Goal: Book appointment/travel/reservation

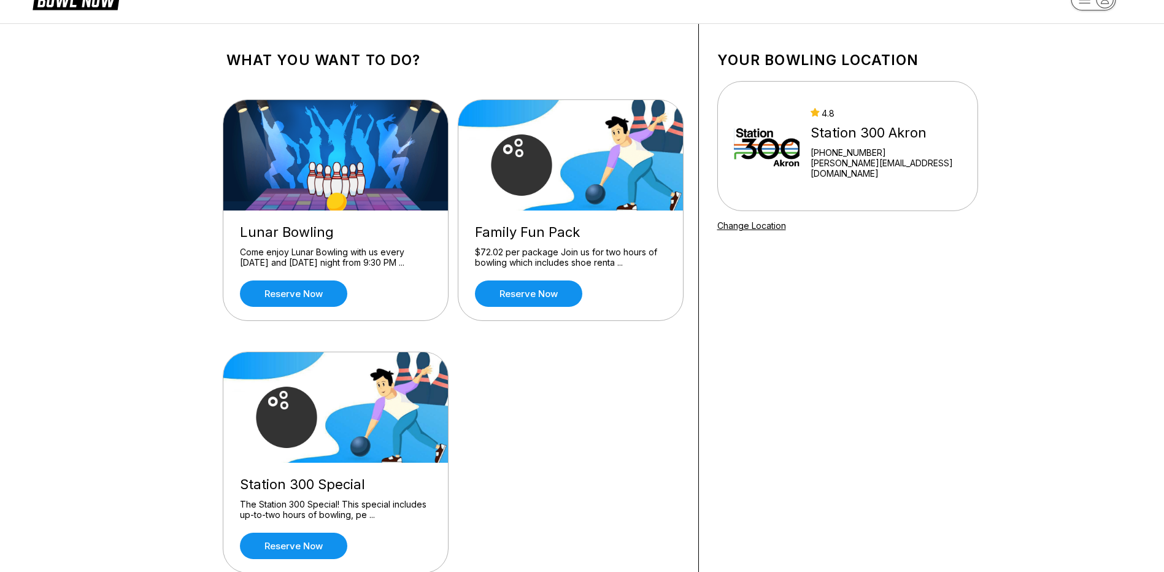
scroll to position [61, 0]
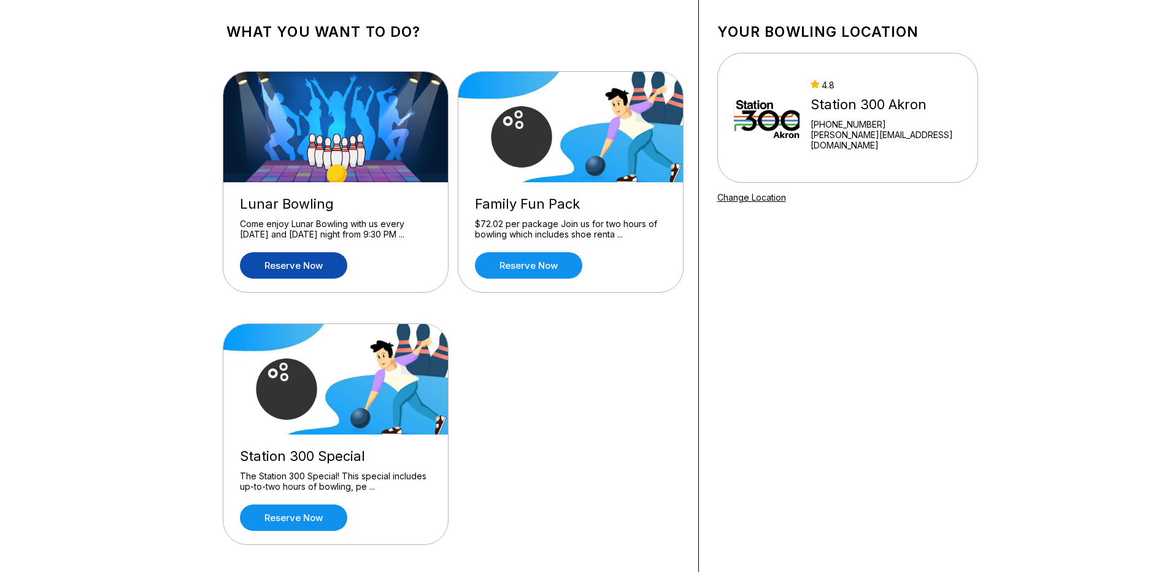
click at [295, 267] on link "Reserve now" at bounding box center [293, 265] width 107 height 26
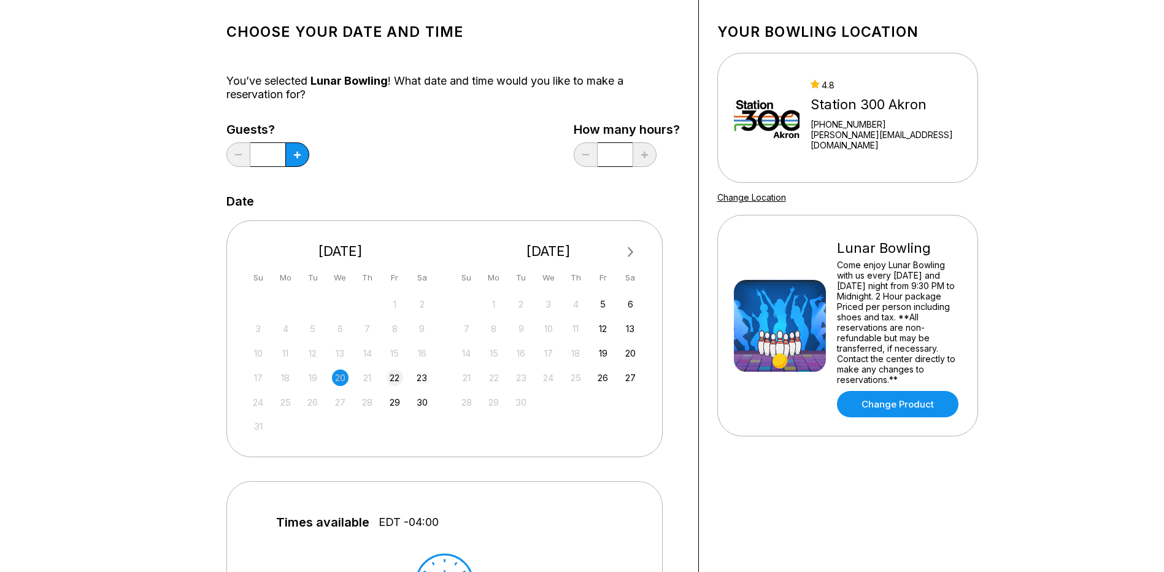
click at [398, 374] on div "22" at bounding box center [395, 377] width 17 height 17
click at [285, 163] on input "*" at bounding box center [267, 154] width 35 height 25
click at [379, 113] on div "Choose your Date and time You’ve selected Lunar Bowling ! What date and time wo…" at bounding box center [452, 464] width 453 height 900
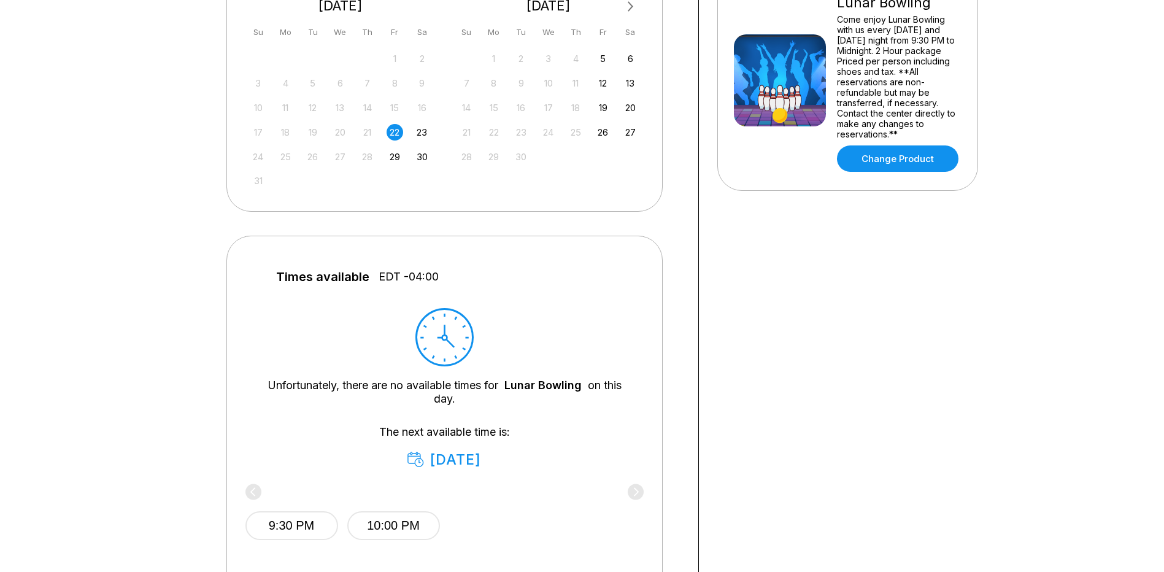
scroll to position [491, 0]
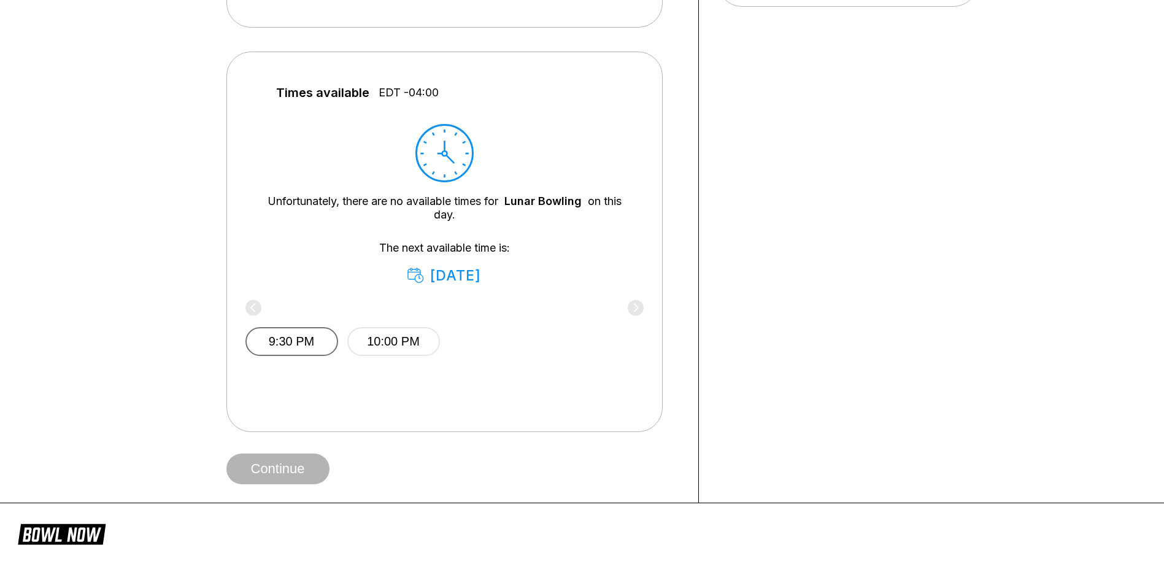
click at [275, 334] on button "9:30 PM" at bounding box center [291, 341] width 93 height 29
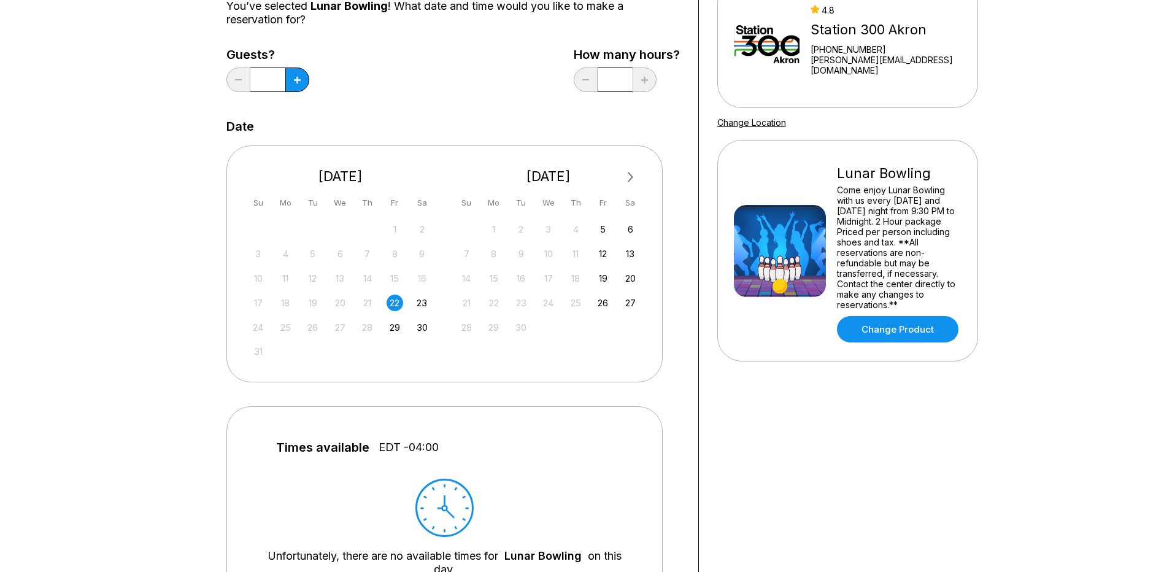
scroll to position [61, 0]
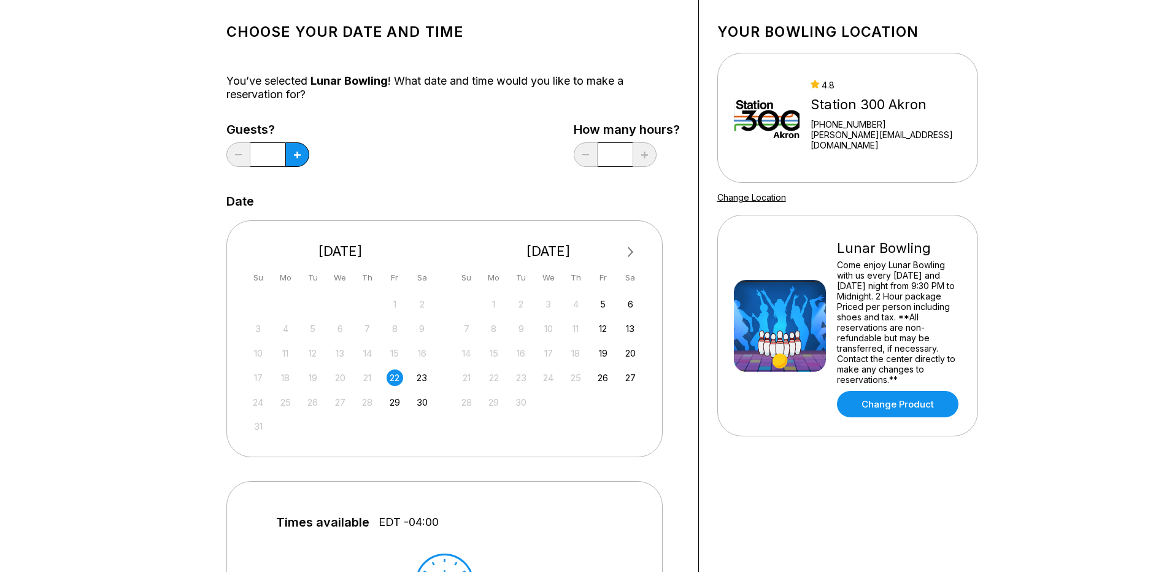
click at [490, 172] on div "Guests? * How many hours? *" at bounding box center [452, 148] width 453 height 50
click at [304, 150] on button at bounding box center [297, 154] width 24 height 25
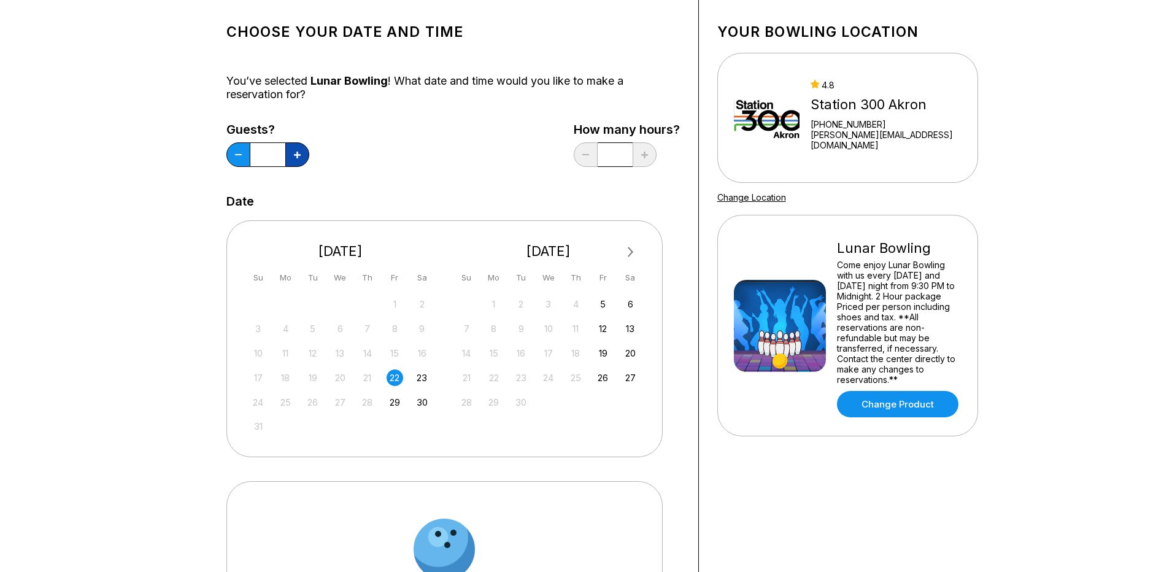
type input "*"
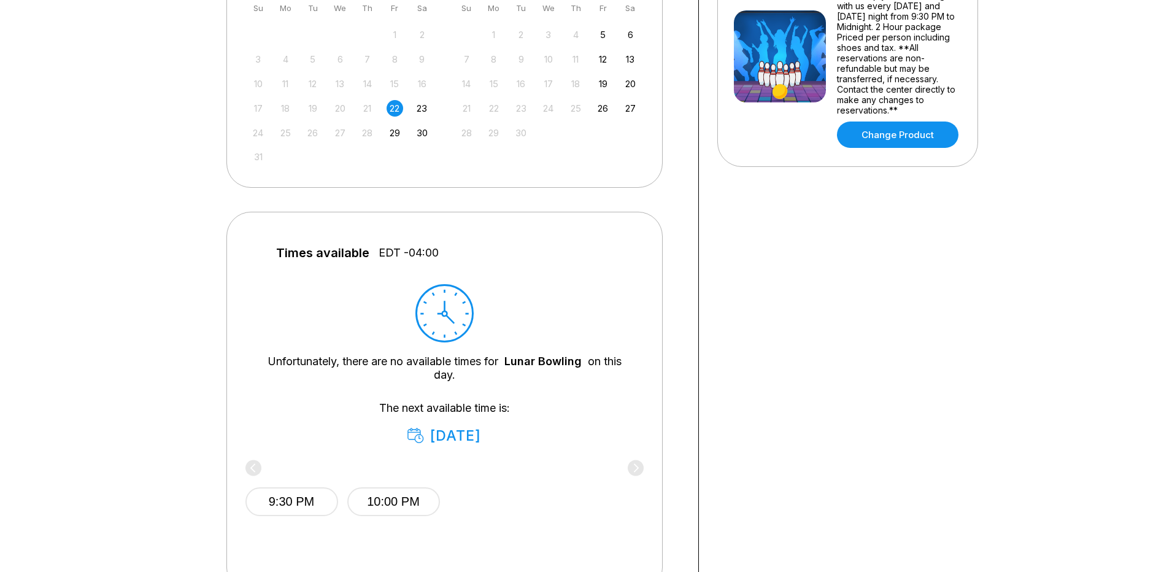
scroll to position [430, 0]
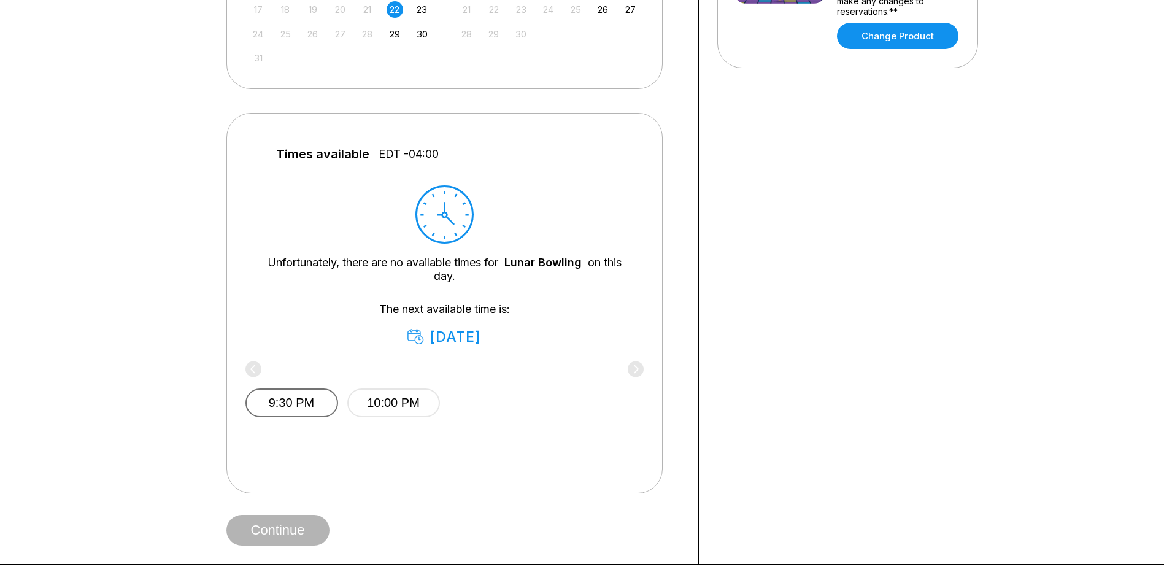
click at [311, 403] on button "9:30 PM" at bounding box center [291, 402] width 93 height 29
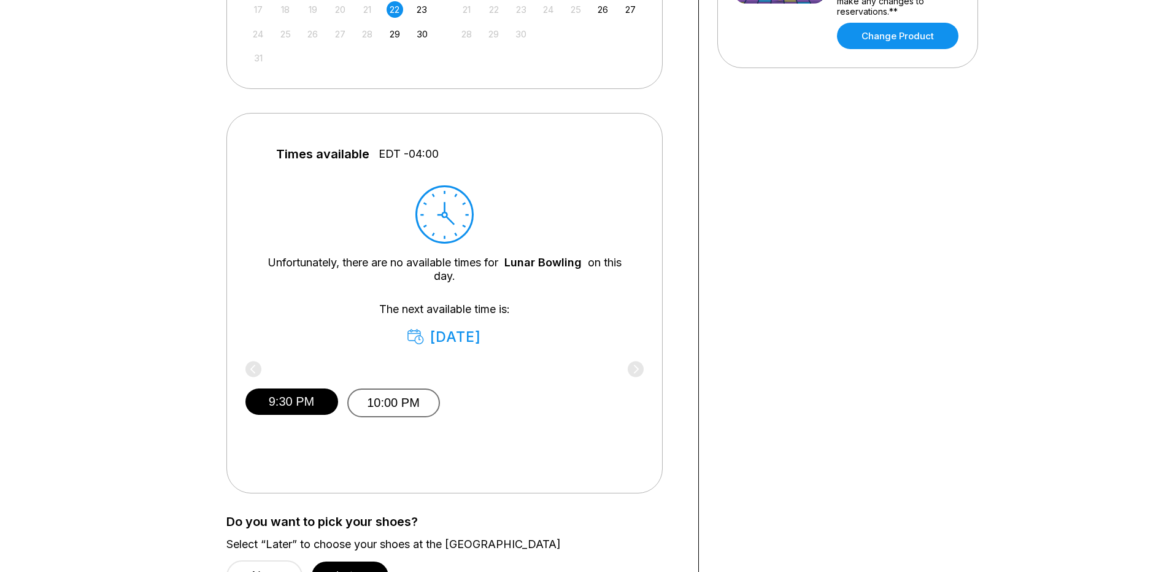
click at [405, 405] on button "10:00 PM" at bounding box center [393, 402] width 93 height 29
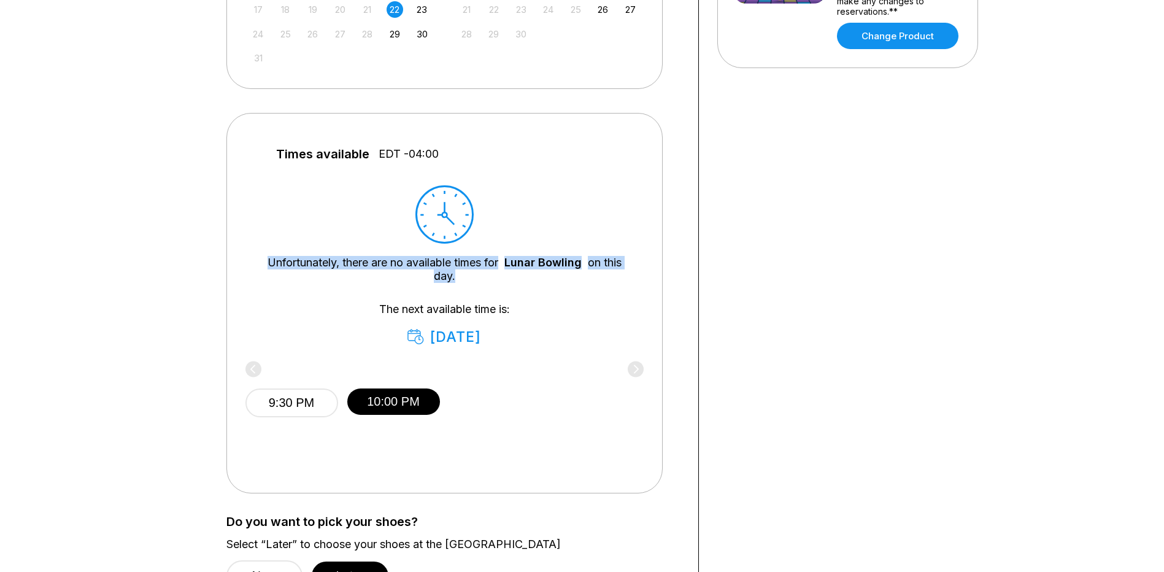
drag, startPoint x: 263, startPoint y: 262, endPoint x: 588, endPoint y: 279, distance: 325.7
click at [588, 279] on div "Unfortunately, there are no available times for Lunar Bowling on this day." at bounding box center [444, 269] width 361 height 27
drag, startPoint x: 588, startPoint y: 279, endPoint x: 566, endPoint y: 274, distance: 22.8
click at [566, 274] on div "Unfortunately, there are no available times for Lunar Bowling on this day." at bounding box center [444, 269] width 361 height 27
click at [187, 253] on div "Choose your Date and time You’ve selected Lunar Bowling ! What date and time wo…" at bounding box center [582, 145] width 798 height 1034
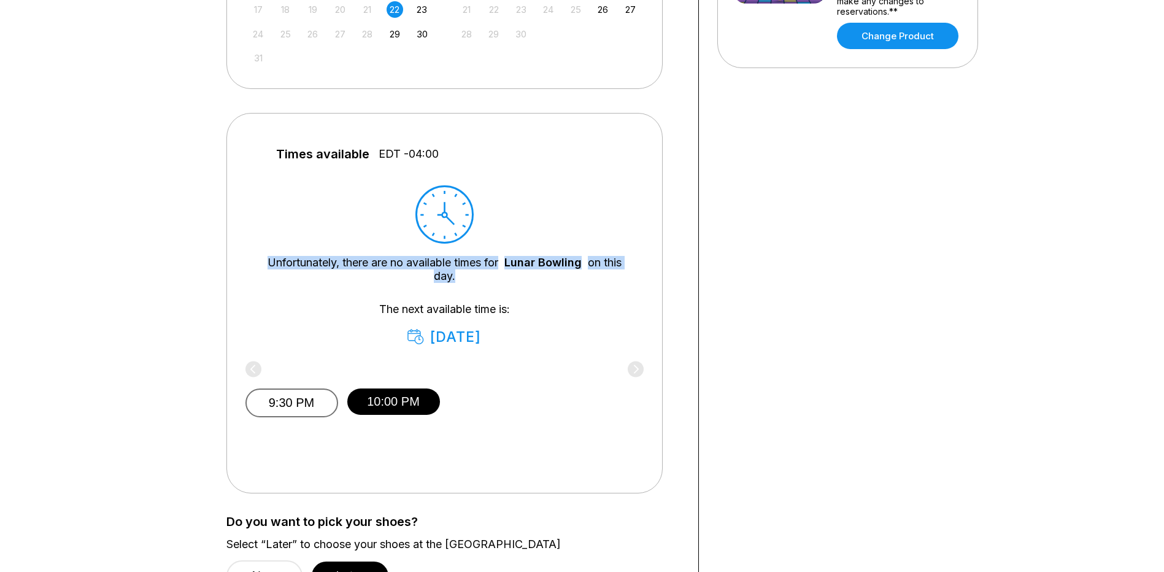
click at [282, 403] on button "9:30 PM" at bounding box center [291, 402] width 93 height 29
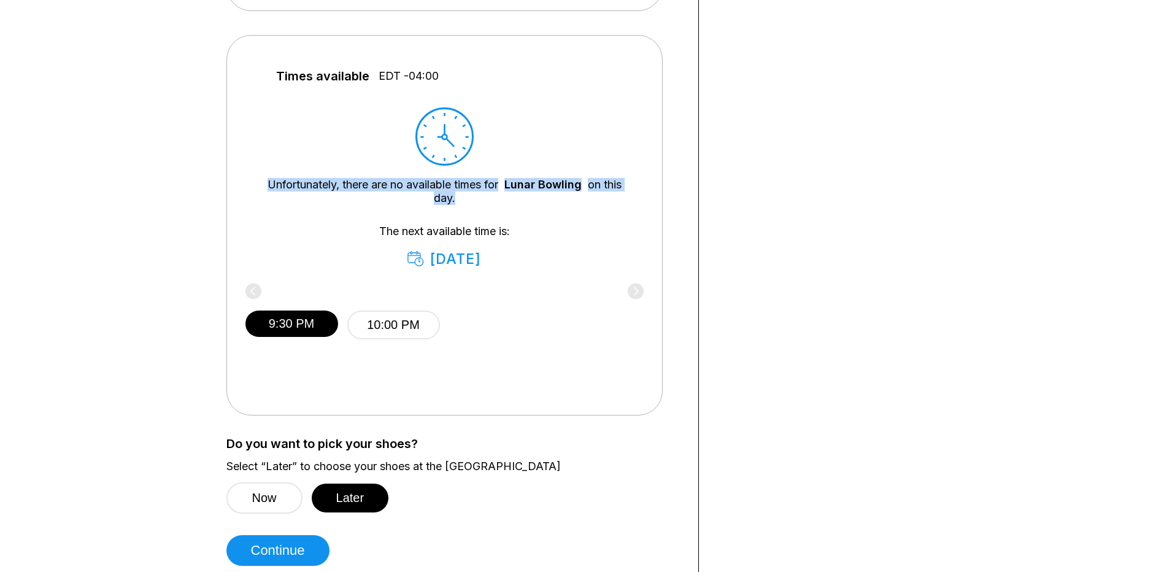
scroll to position [552, 0]
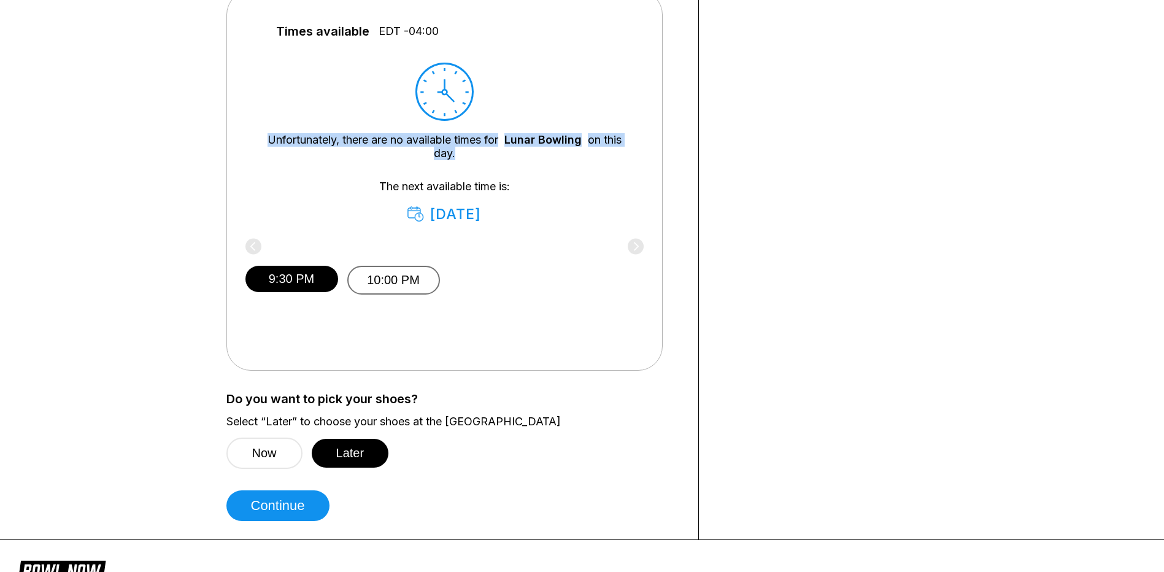
click at [395, 279] on button "10:00 PM" at bounding box center [393, 280] width 93 height 29
click at [291, 287] on button "9:30 PM" at bounding box center [291, 280] width 93 height 29
click at [277, 504] on button "Continue" at bounding box center [277, 505] width 103 height 31
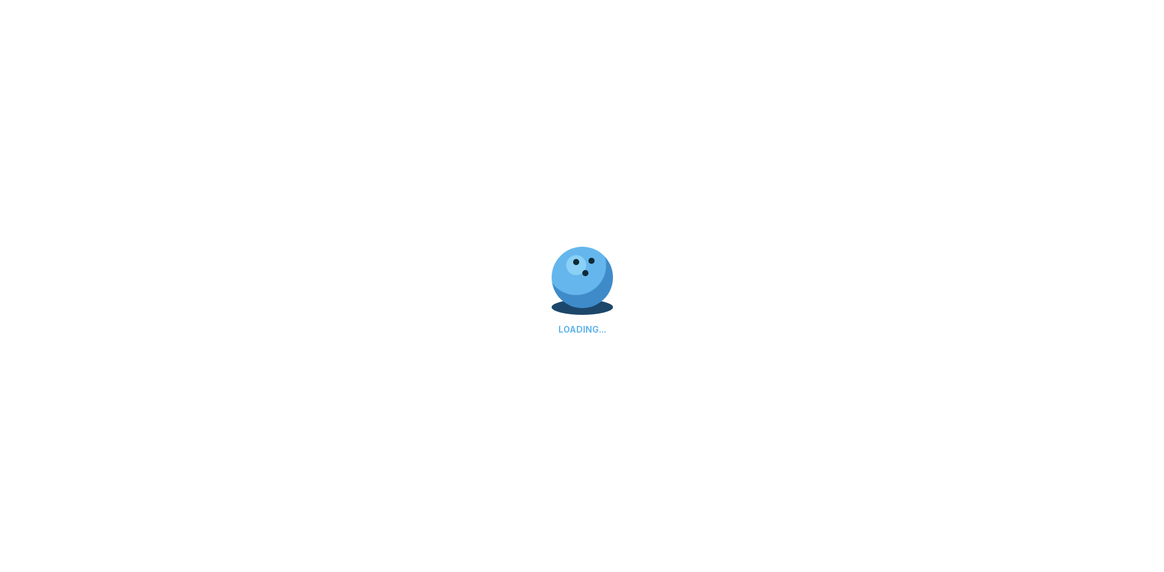
select select "**"
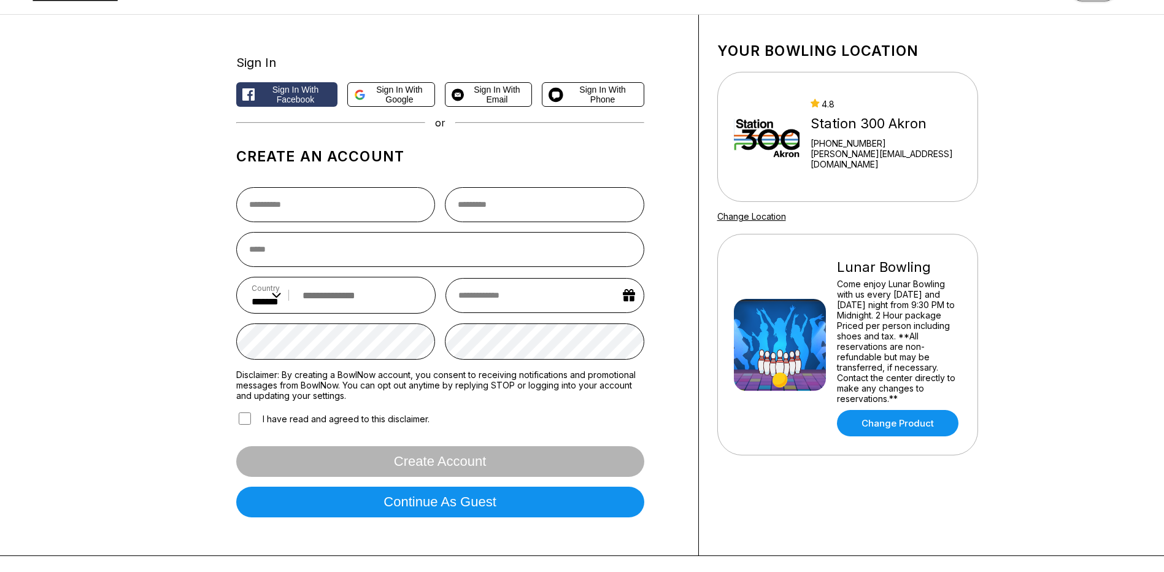
scroll to position [123, 0]
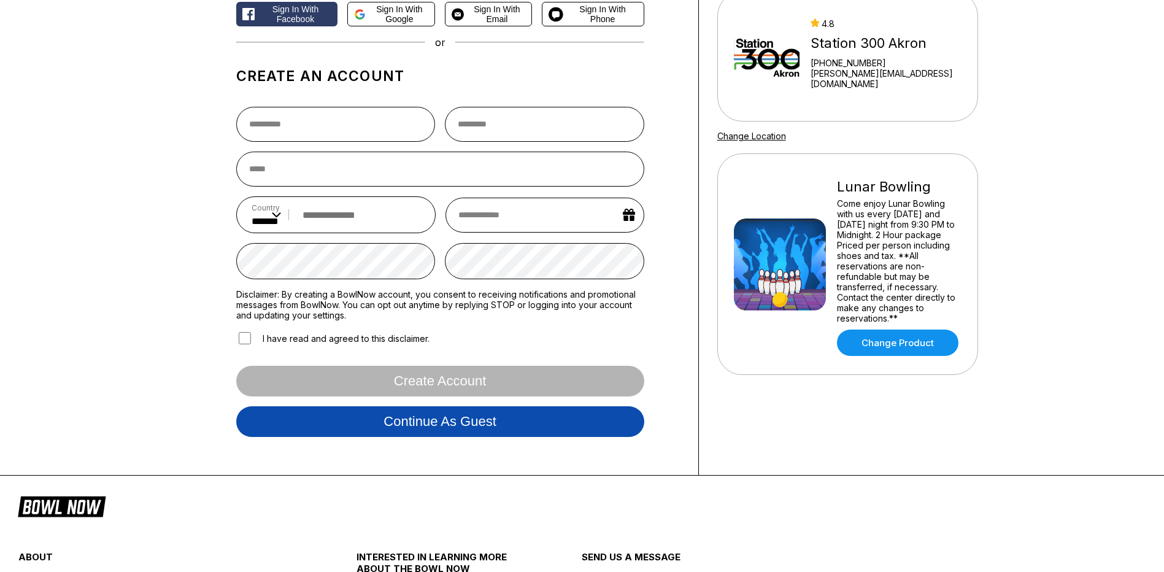
click at [395, 426] on button "Continue as guest" at bounding box center [440, 421] width 408 height 31
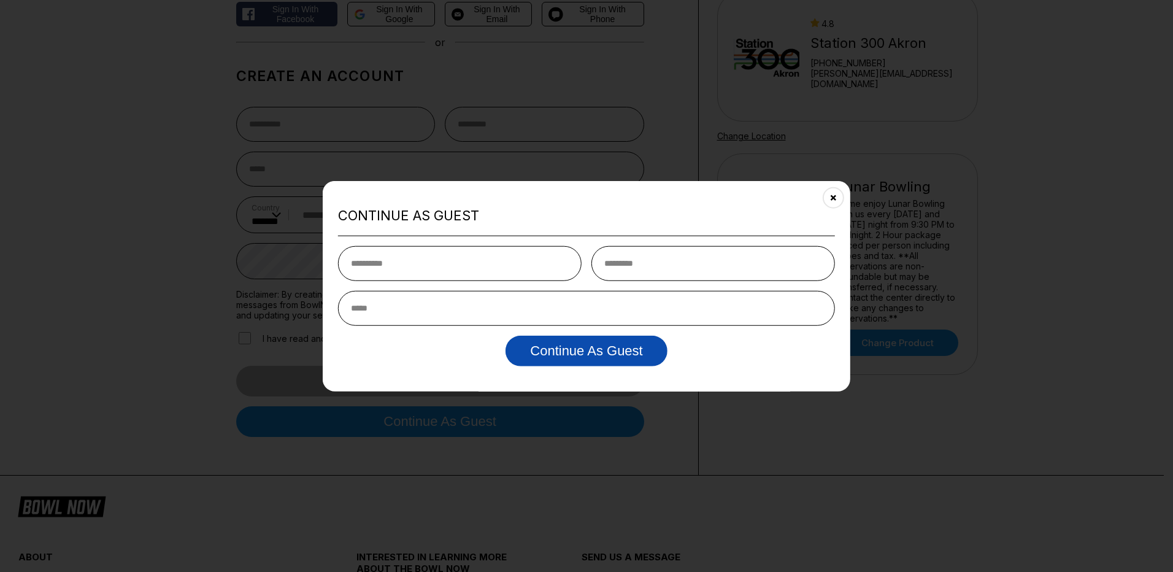
click at [587, 356] on button "Continue as Guest" at bounding box center [586, 350] width 161 height 31
click at [395, 269] on input "text" at bounding box center [460, 262] width 244 height 35
type input "*****"
click at [842, 198] on button "Close" at bounding box center [834, 198] width 30 height 30
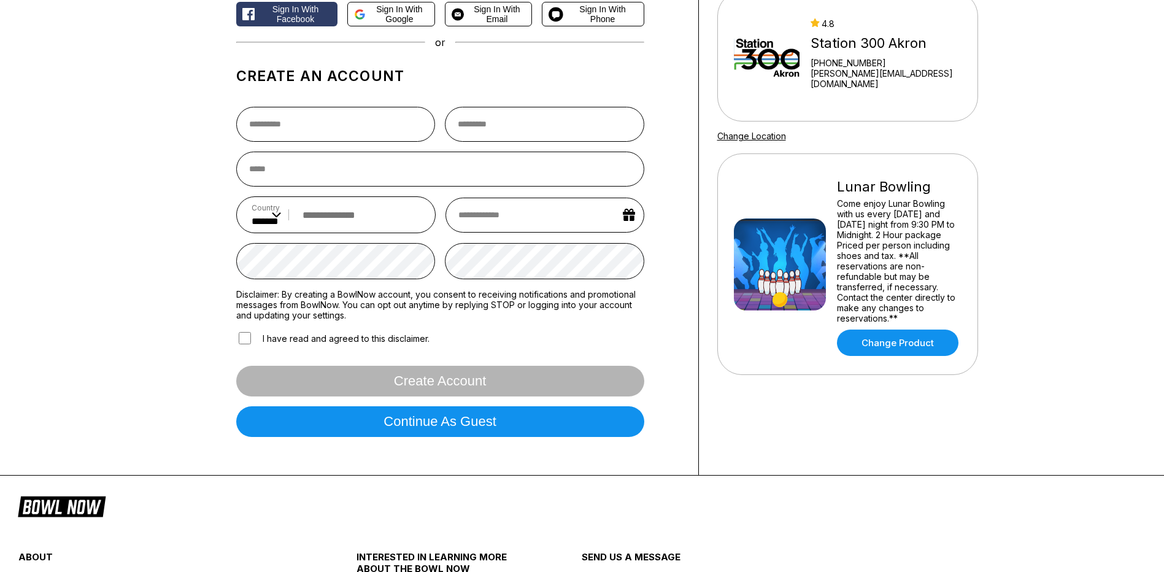
scroll to position [0, 0]
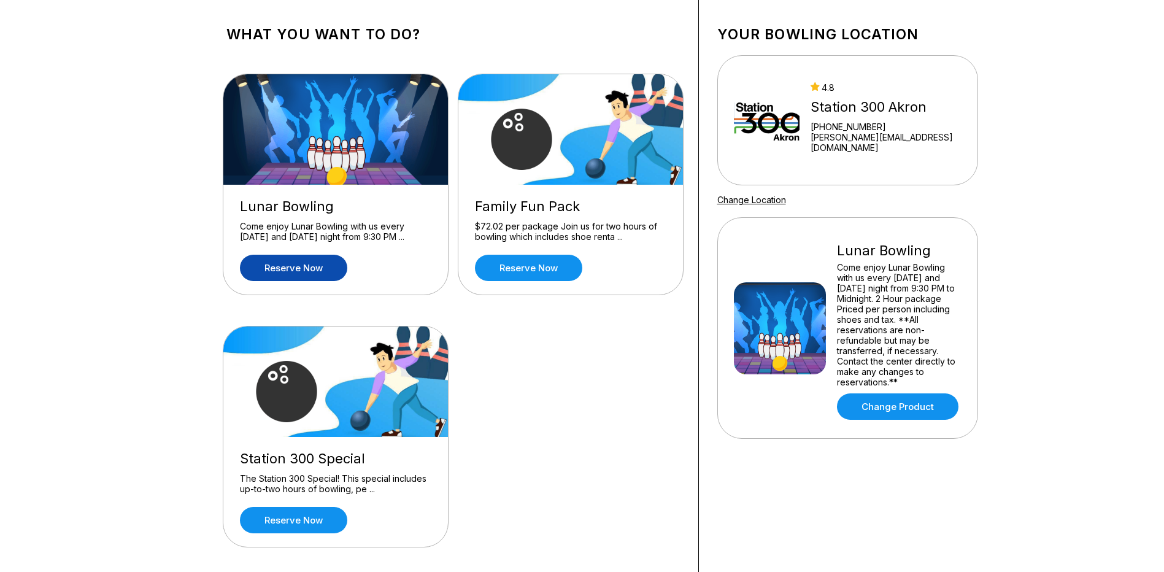
scroll to position [61, 0]
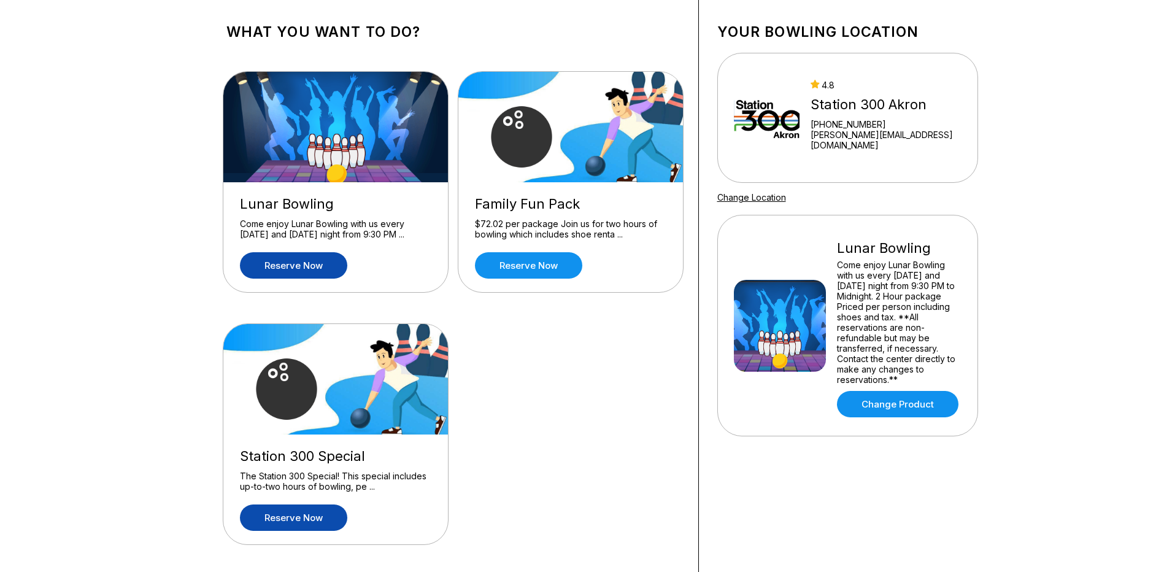
click at [286, 514] on link "Reserve now" at bounding box center [293, 517] width 107 height 26
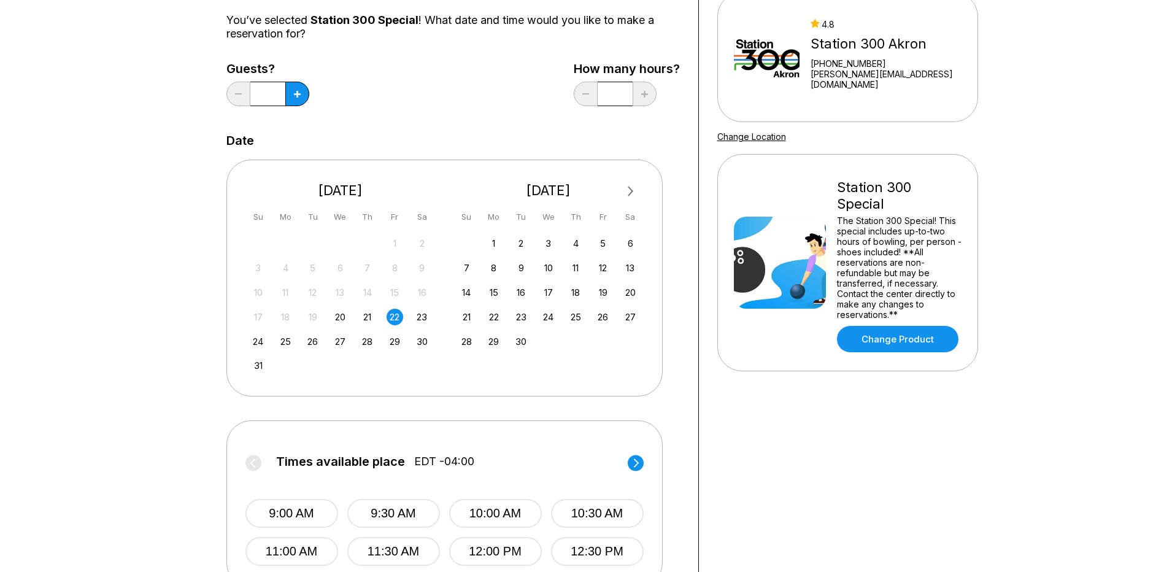
scroll to position [123, 0]
click at [422, 319] on div "23" at bounding box center [422, 316] width 17 height 17
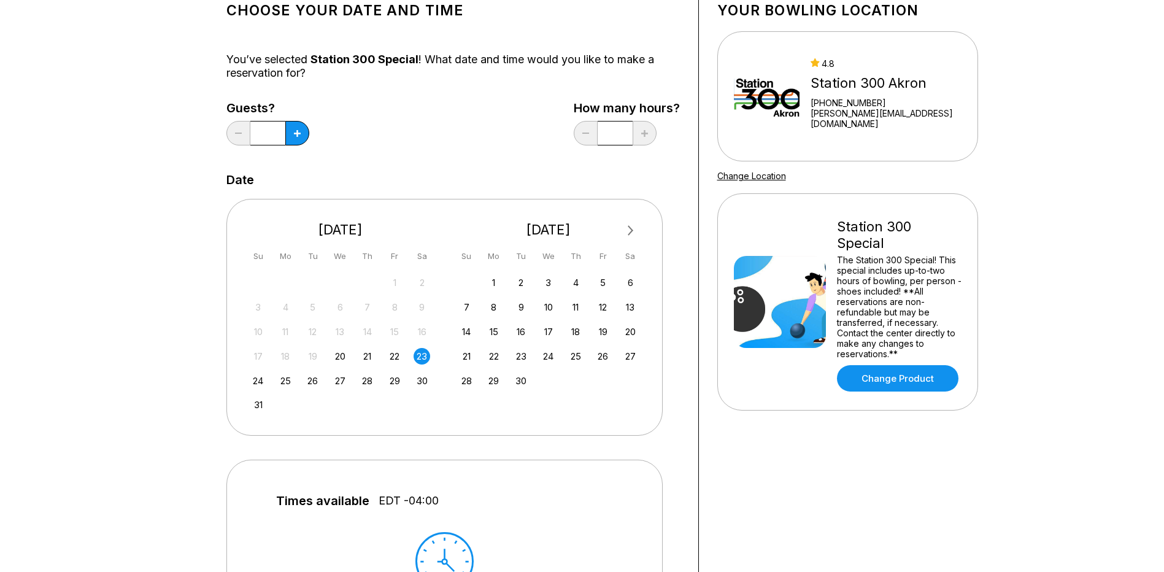
scroll to position [61, 0]
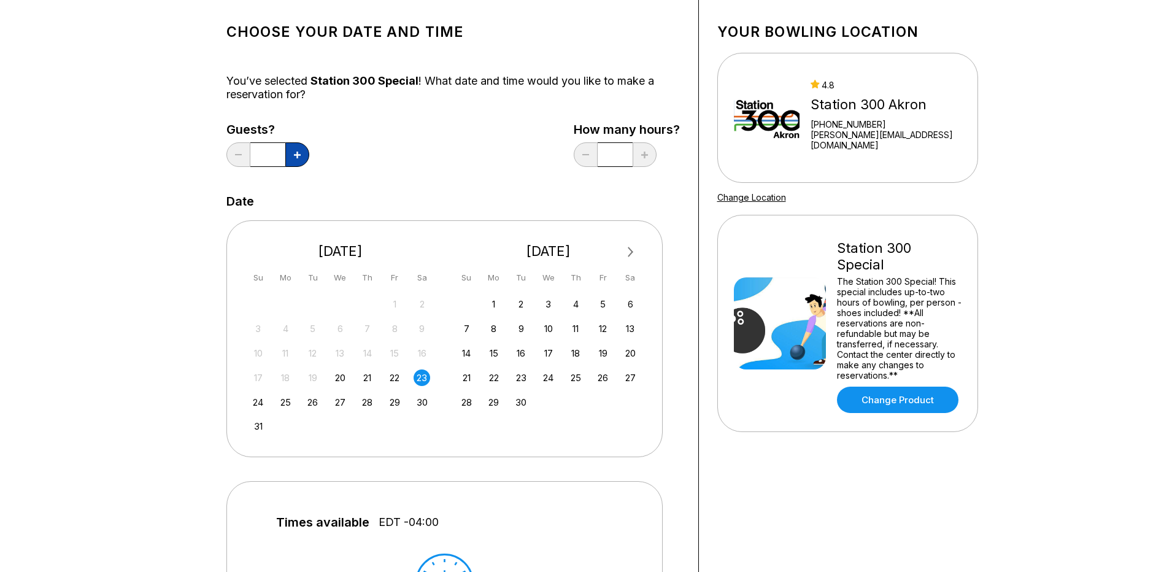
click at [299, 145] on button at bounding box center [297, 154] width 24 height 25
click at [299, 146] on button at bounding box center [297, 154] width 24 height 25
click at [302, 146] on button at bounding box center [297, 154] width 24 height 25
type input "*"
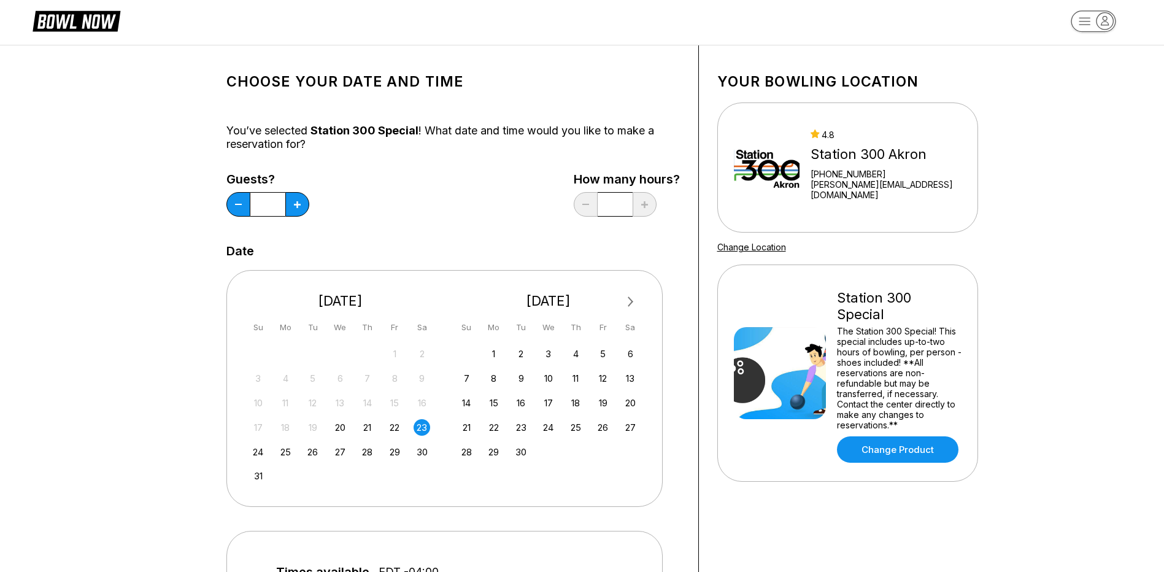
scroll to position [0, 0]
